Goal: Information Seeking & Learning: Learn about a topic

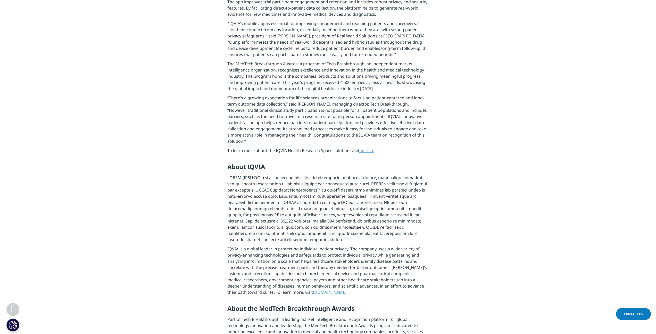
scroll to position [253, 0]
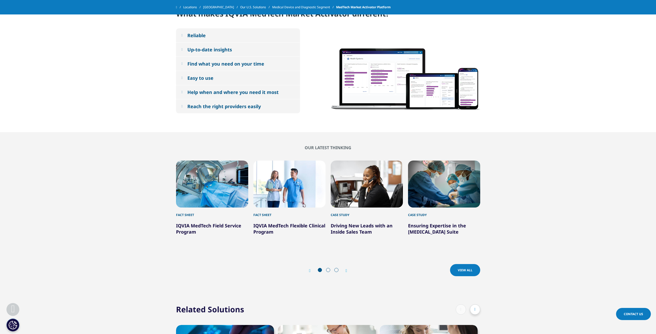
scroll to position [807, 0]
